Goal: Find specific page/section: Find specific page/section

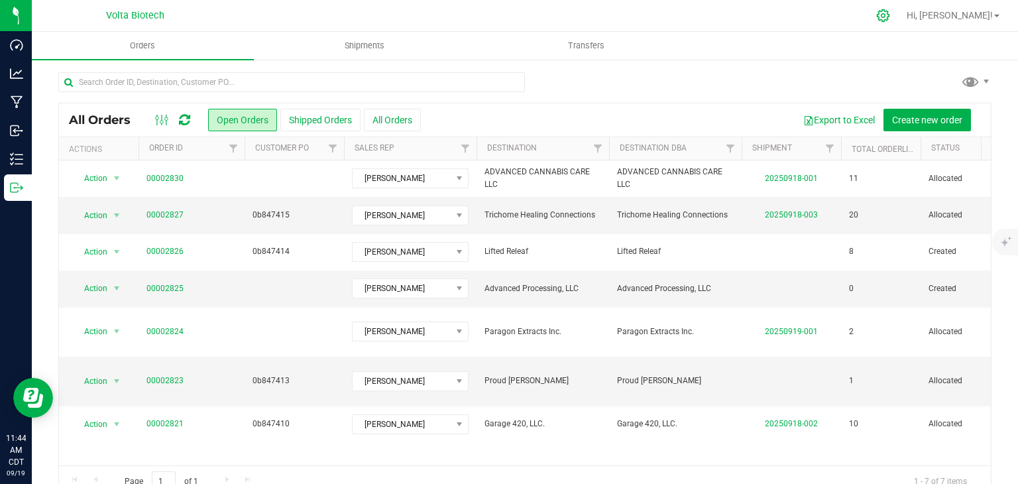
click at [890, 18] on icon at bounding box center [883, 16] width 14 height 14
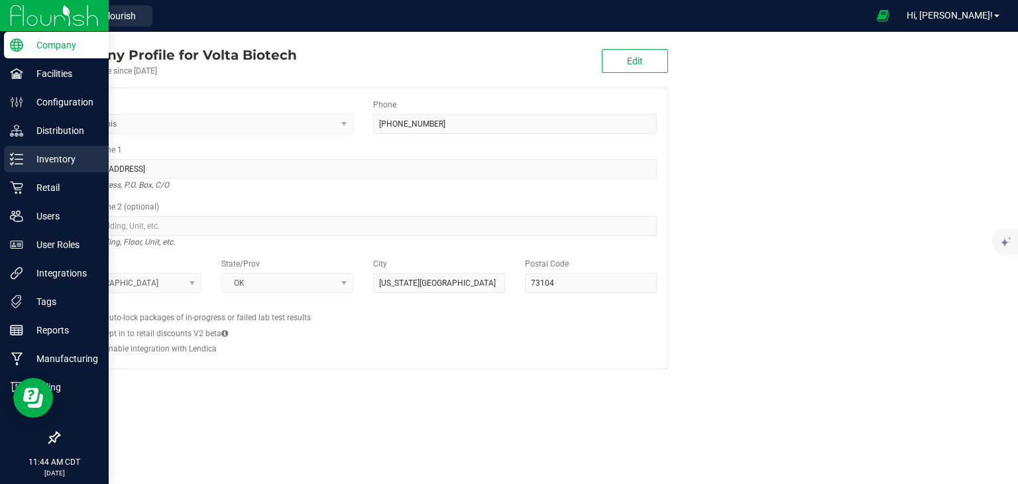
click at [57, 160] on p "Inventory" at bounding box center [63, 159] width 80 height 16
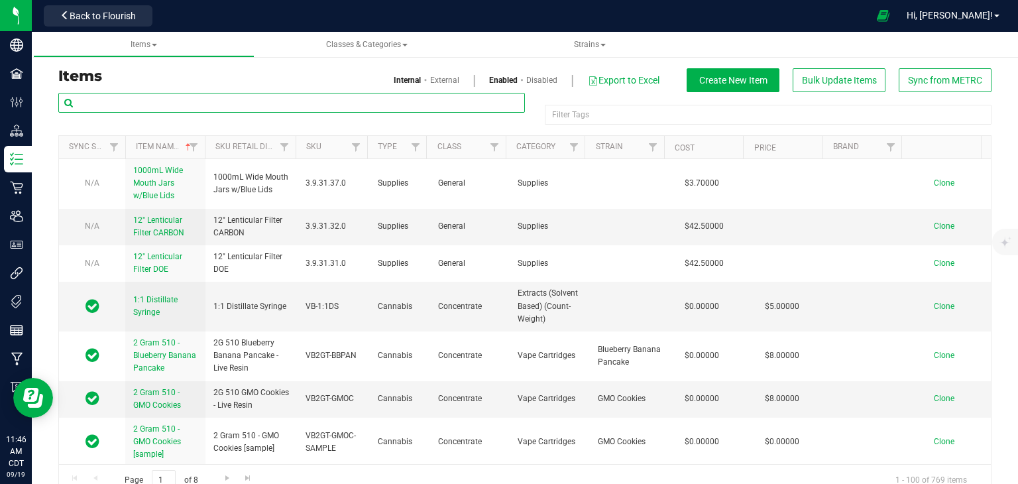
click at [188, 101] on input "text" at bounding box center [291, 103] width 467 height 20
type input "2508"
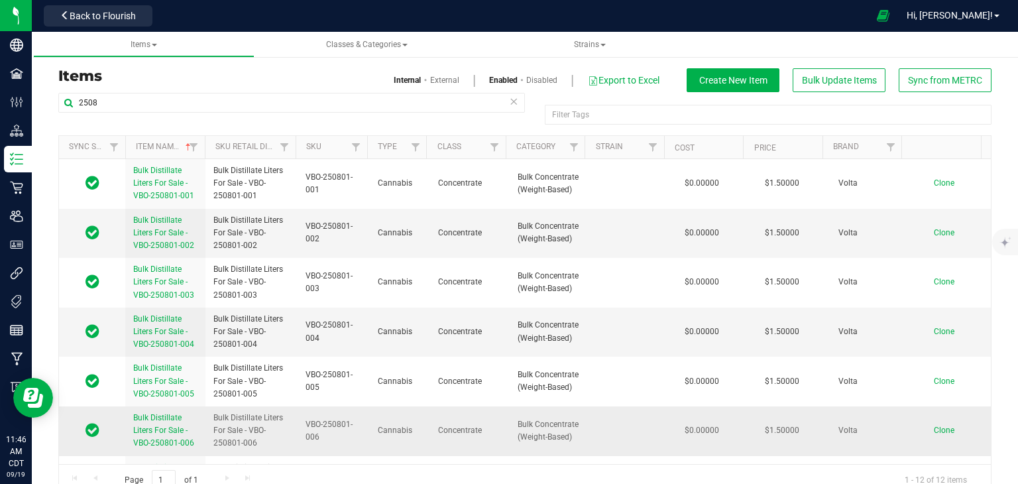
click at [247, 430] on span "Bulk Distillate Liters For Sale - VBO-250801-006" at bounding box center [251, 431] width 76 height 38
click at [147, 428] on span "Bulk Distillate Liters For Sale - VBO-250801-006" at bounding box center [163, 430] width 61 height 34
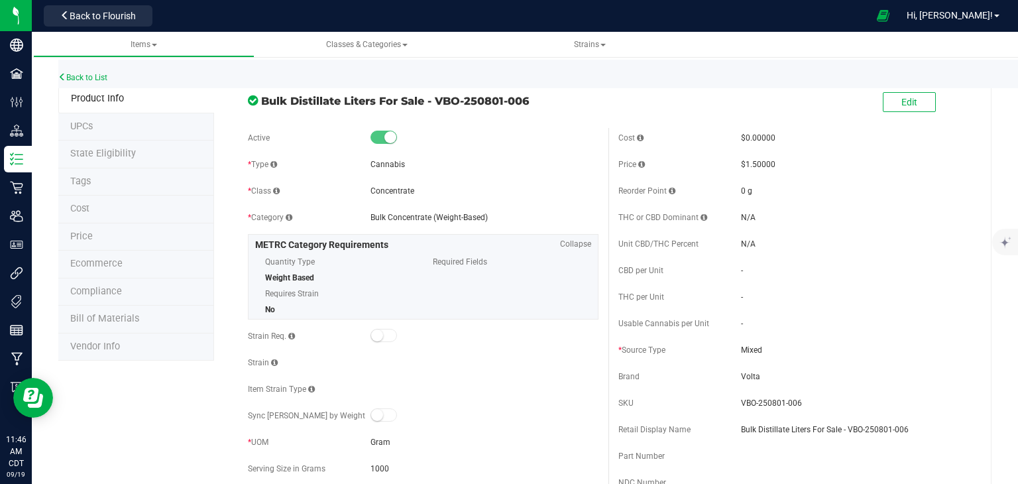
click at [340, 104] on span "Bulk Distillate Liters For Sale - VBO-250801-006" at bounding box center [429, 101] width 337 height 16
copy div "Bulk Distillate Liters For Sale - VBO-250801-006"
